Goal: Task Accomplishment & Management: Manage account settings

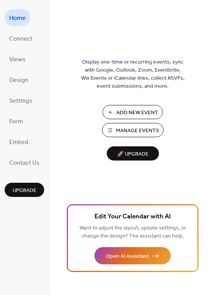
click at [141, 131] on span "Manage Events" at bounding box center [137, 131] width 43 height 8
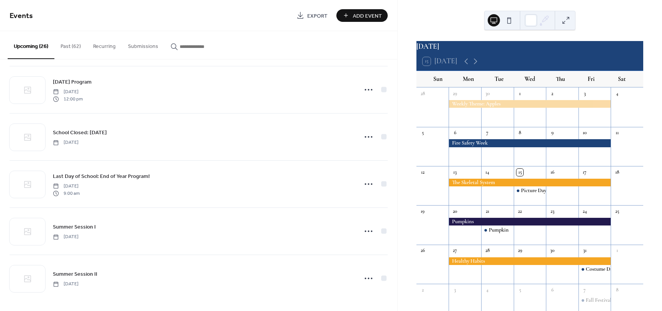
scroll to position [997, 0]
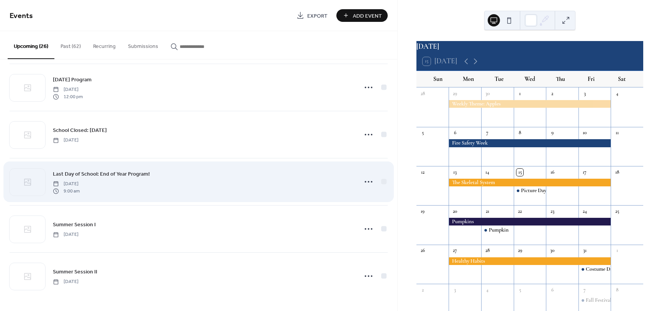
click at [268, 183] on div "Last Day of School: End of Year Program! Friday, June 5, 2026 9:00 am" at bounding box center [203, 181] width 300 height 25
click at [365, 182] on icon at bounding box center [369, 182] width 12 height 12
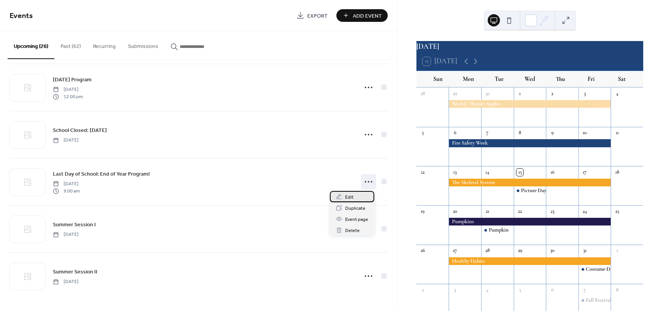
click at [359, 196] on div "Edit" at bounding box center [352, 196] width 44 height 11
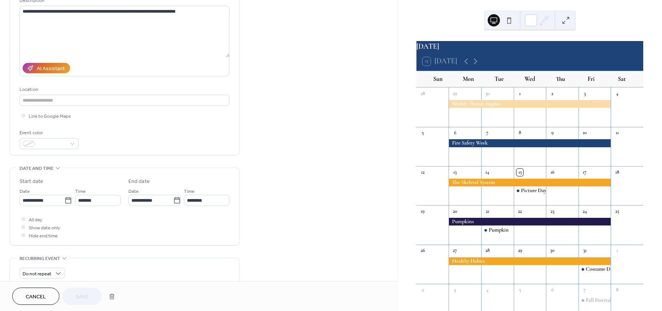
scroll to position [115, 0]
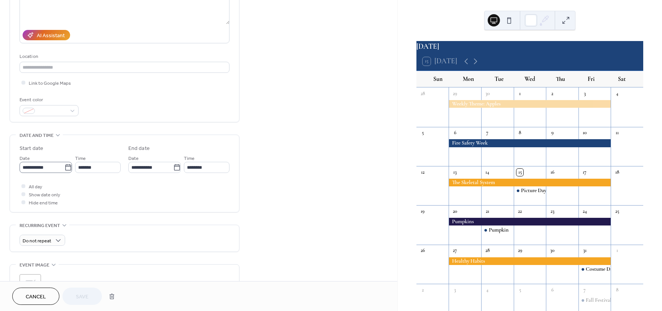
click at [67, 171] on icon at bounding box center [68, 168] width 8 height 8
click at [64, 171] on input "**********" at bounding box center [42, 167] width 45 height 11
click at [43, 224] on td "8" at bounding box center [41, 224] width 12 height 11
type input "**********"
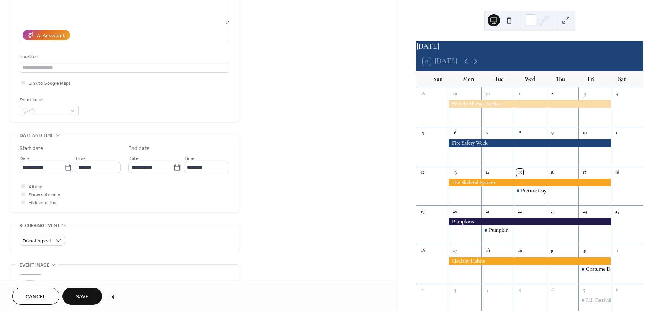
click at [85, 294] on span "Save" at bounding box center [82, 297] width 13 height 8
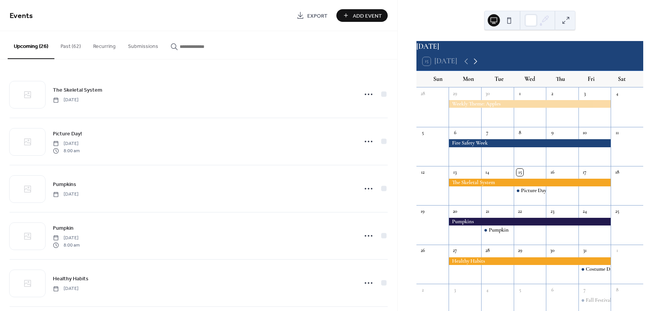
click at [477, 66] on icon at bounding box center [475, 61] width 9 height 9
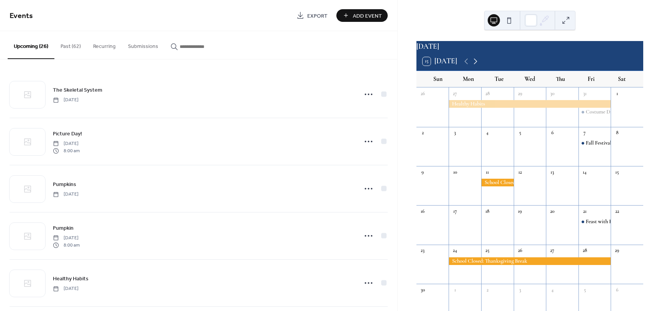
click at [477, 66] on icon at bounding box center [475, 61] width 9 height 9
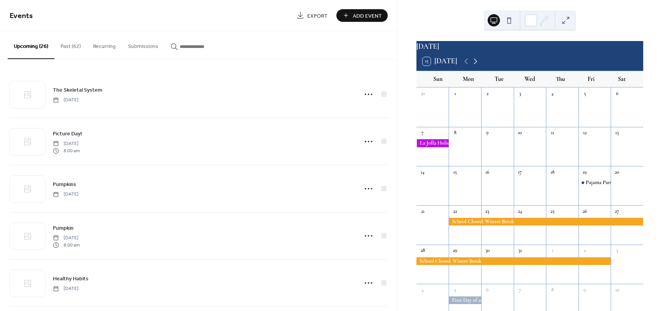
click at [477, 66] on icon at bounding box center [475, 61] width 9 height 9
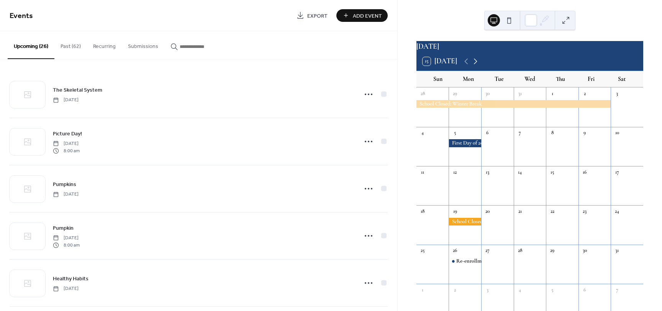
click at [477, 66] on icon at bounding box center [475, 61] width 9 height 9
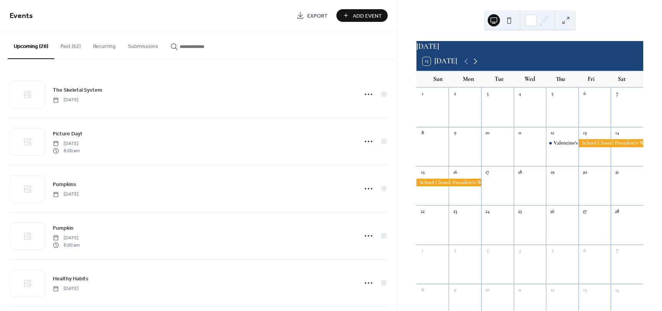
click at [477, 66] on icon at bounding box center [475, 61] width 9 height 9
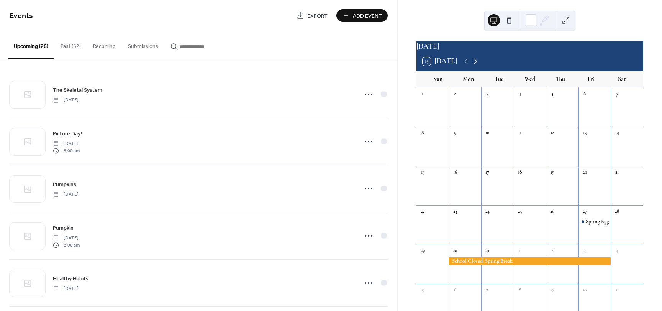
click at [477, 66] on icon at bounding box center [475, 61] width 9 height 9
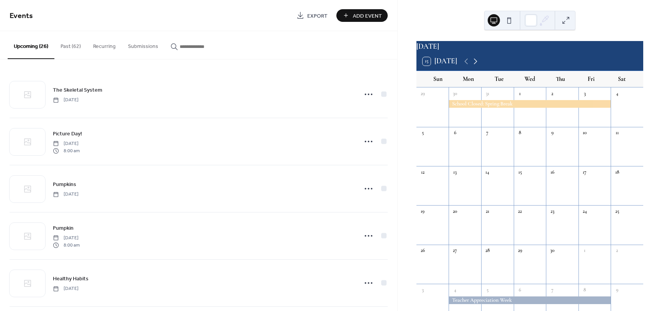
click at [477, 66] on icon at bounding box center [475, 61] width 9 height 9
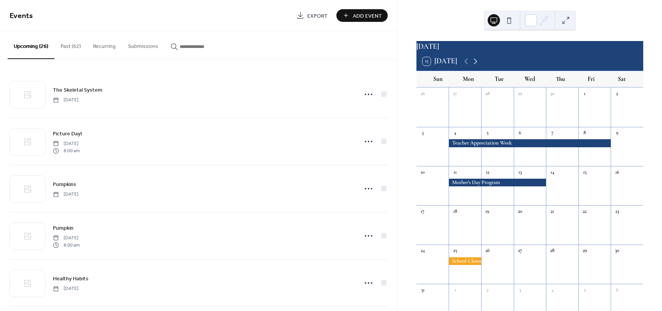
click at [477, 66] on icon at bounding box center [475, 61] width 9 height 9
